Goal: Task Accomplishment & Management: Use online tool/utility

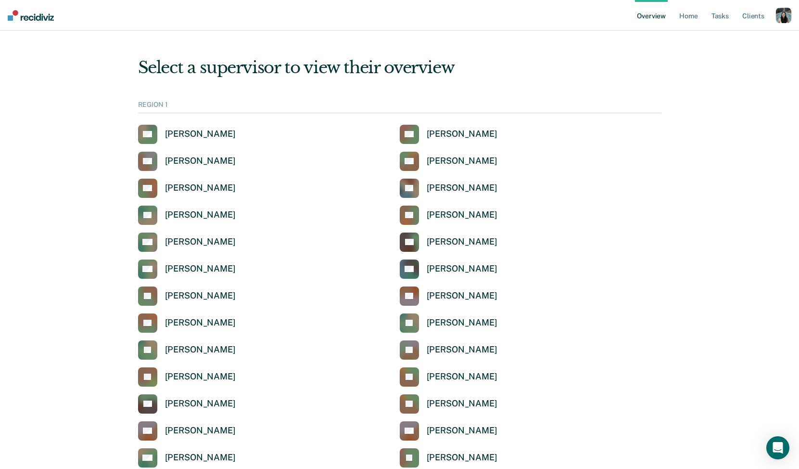
click at [785, 17] on div "button" at bounding box center [783, 15] width 15 height 15
click at [692, 19] on link "Home" at bounding box center [689, 15] width 22 height 31
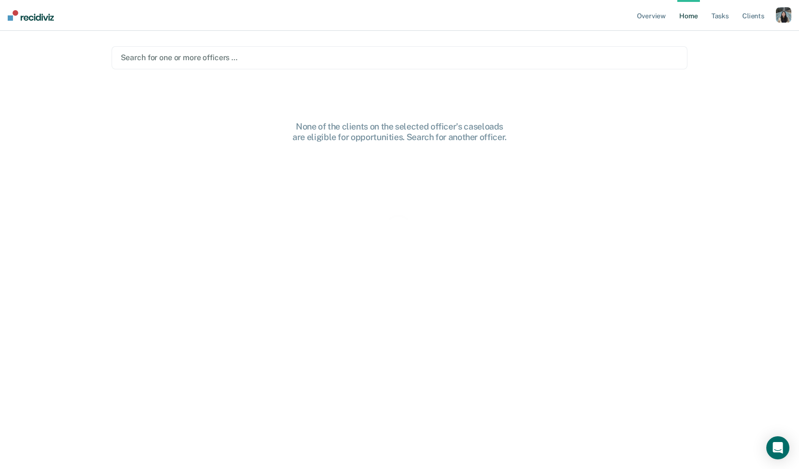
click at [325, 54] on div at bounding box center [400, 57] width 558 height 11
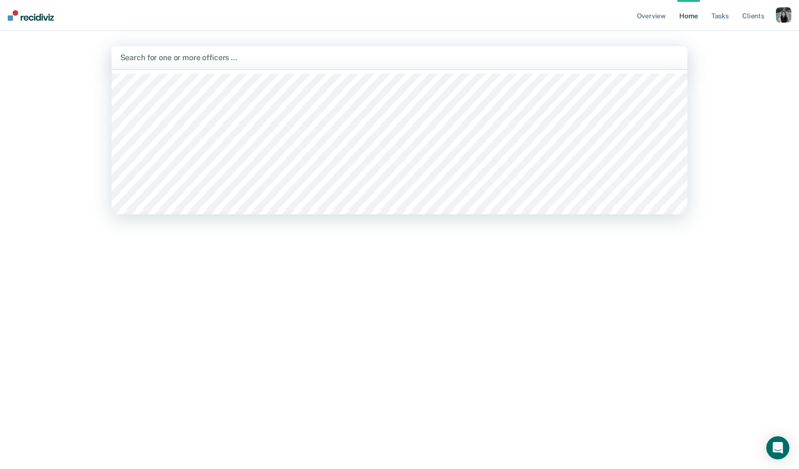
paste input "[PERSON_NAME]"
type input "[PERSON_NAME]"
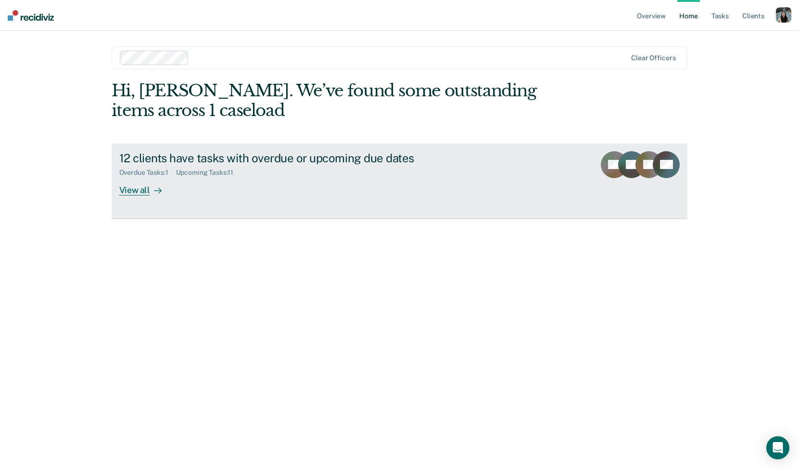
click at [340, 165] on div "12 clients have tasks with overdue or upcoming due dates" at bounding box center [288, 158] width 338 height 14
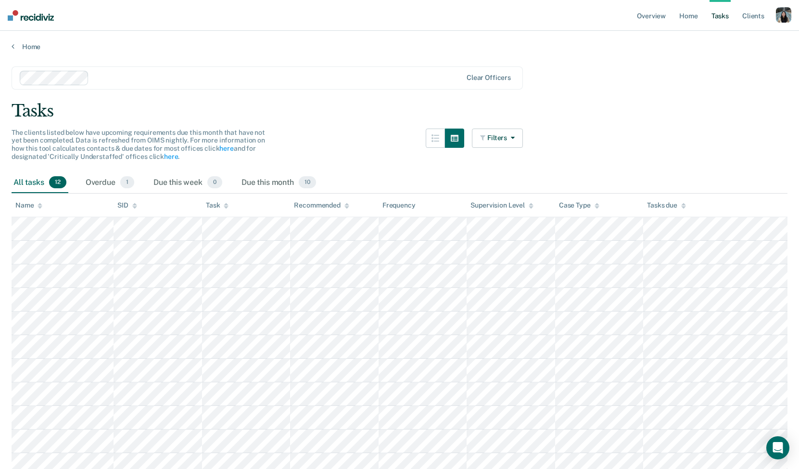
scroll to position [69, 0]
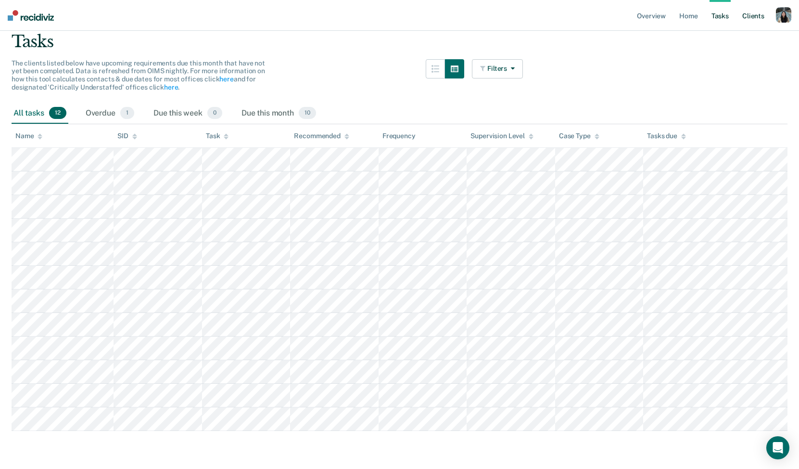
click at [752, 15] on link "Client s" at bounding box center [754, 15] width 26 height 31
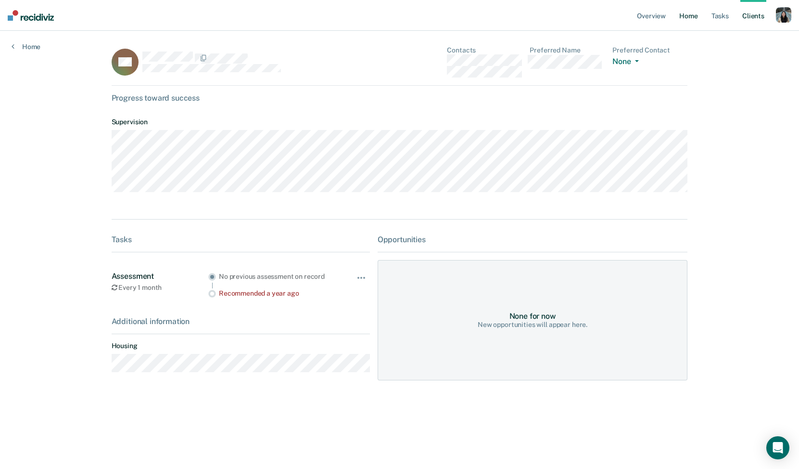
click at [688, 11] on link "Home" at bounding box center [689, 15] width 22 height 31
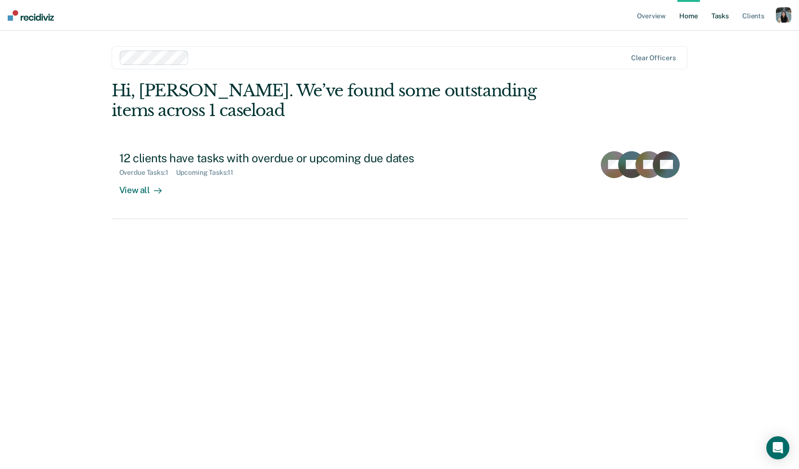
click at [720, 20] on link "Tasks" at bounding box center [720, 15] width 21 height 31
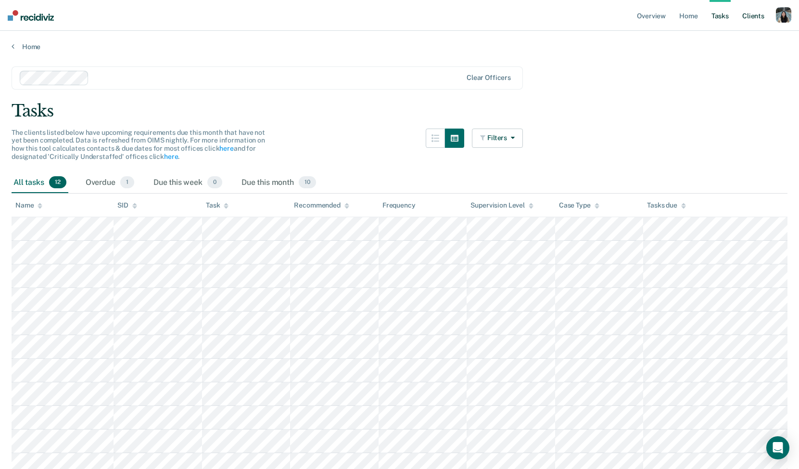
click at [761, 15] on link "Client s" at bounding box center [754, 15] width 26 height 31
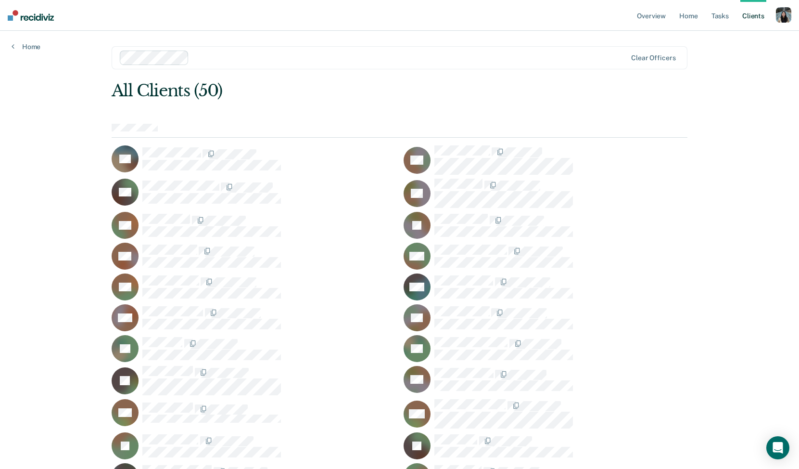
scroll to position [471, 0]
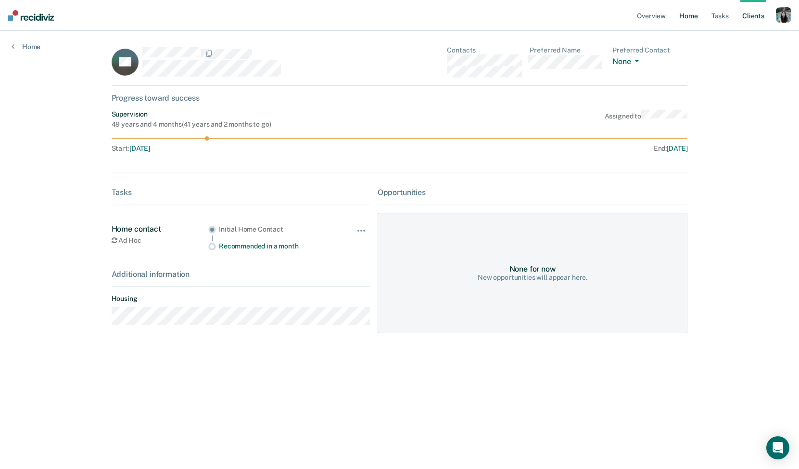
click at [690, 20] on link "Home" at bounding box center [689, 15] width 22 height 31
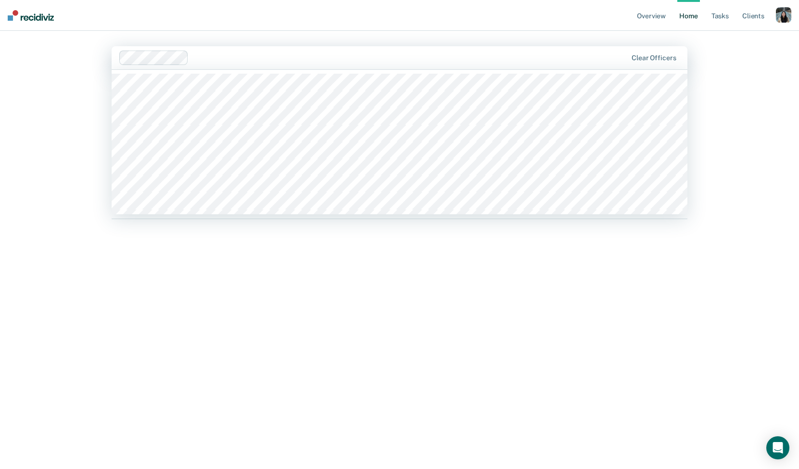
click at [299, 66] on div "Clear officers" at bounding box center [400, 57] width 577 height 23
paste input "[PERSON_NAME]"
type input "[PERSON_NAME]"
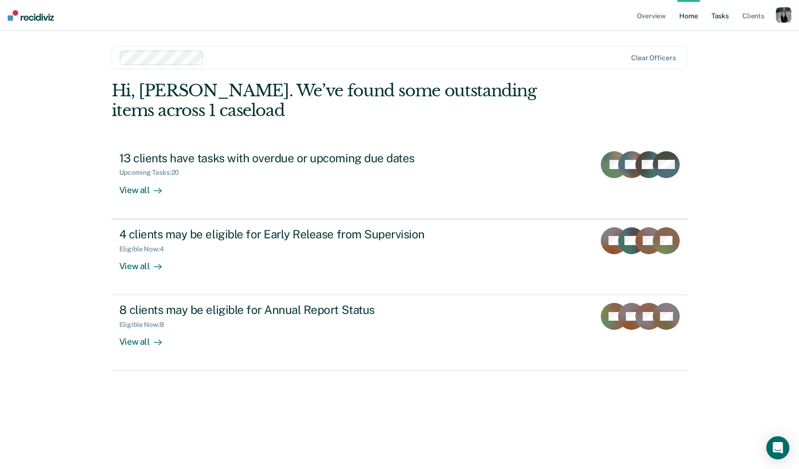
click at [716, 22] on link "Tasks" at bounding box center [720, 15] width 21 height 31
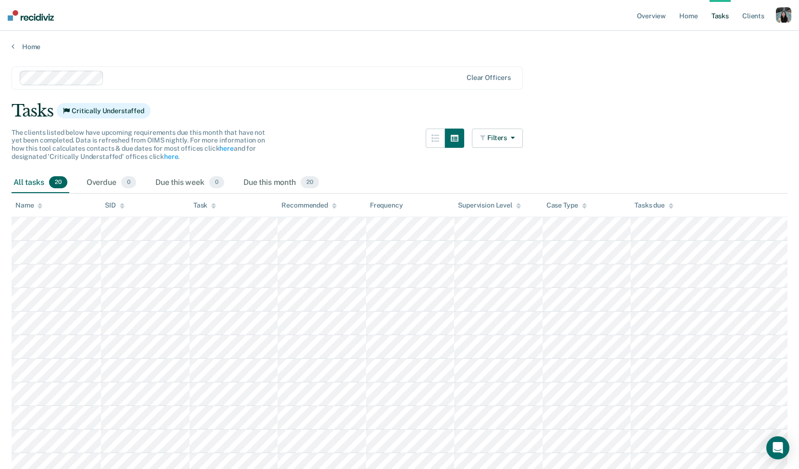
scroll to position [258, 0]
